Goal: Information Seeking & Learning: Learn about a topic

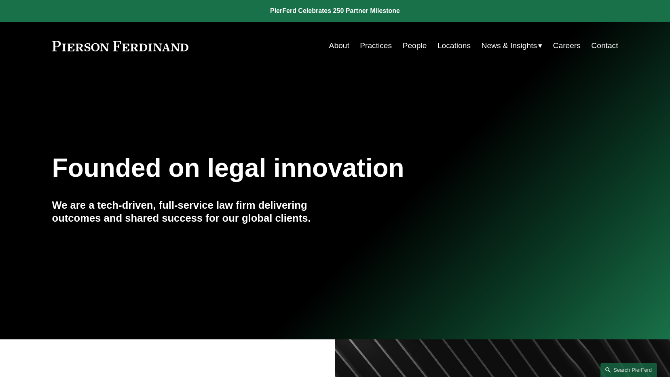
click at [330, 40] on link "About" at bounding box center [339, 45] width 20 height 15
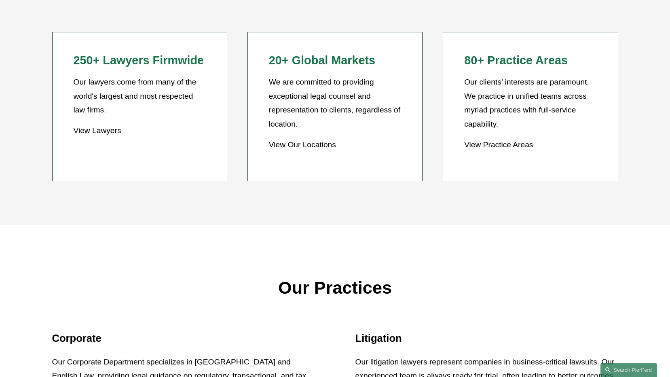
scroll to position [849, 0]
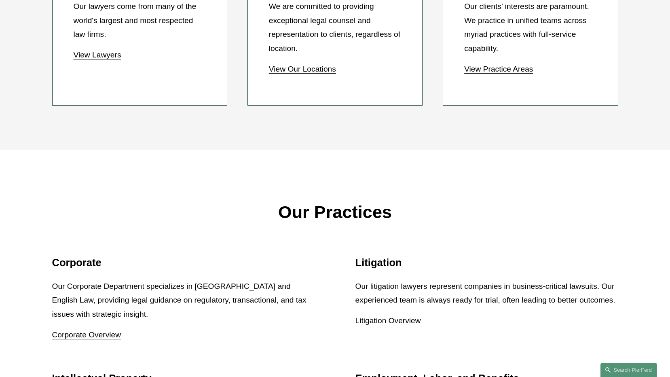
click at [97, 57] on link "View Lawyers" at bounding box center [97, 55] width 48 height 8
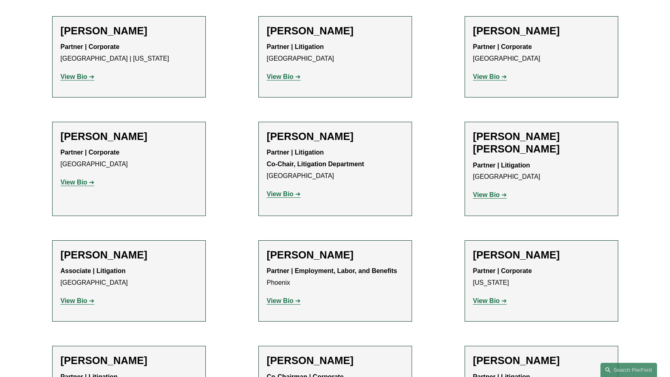
scroll to position [7156, 0]
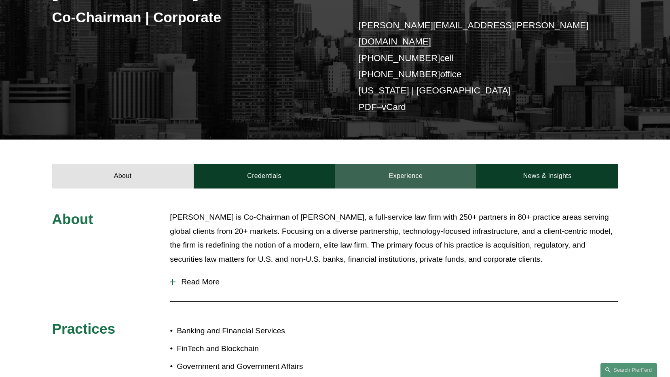
scroll to position [243, 0]
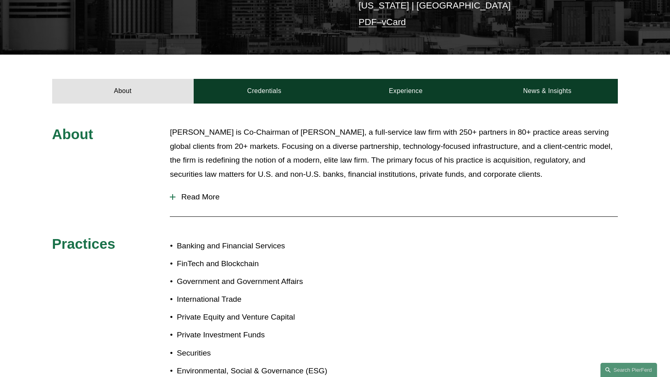
click at [209, 192] on span "Read More" at bounding box center [396, 196] width 442 height 9
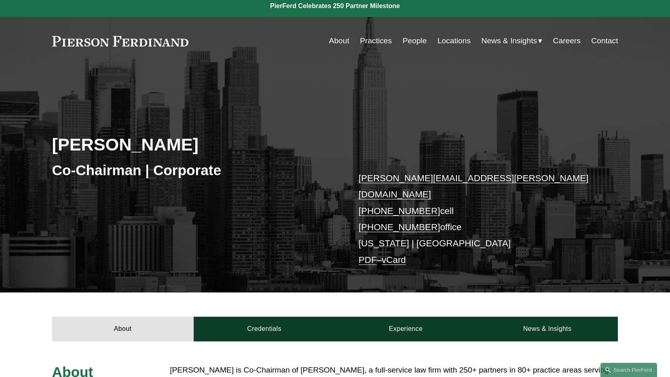
scroll to position [0, 0]
